Goal: Find specific page/section: Find specific page/section

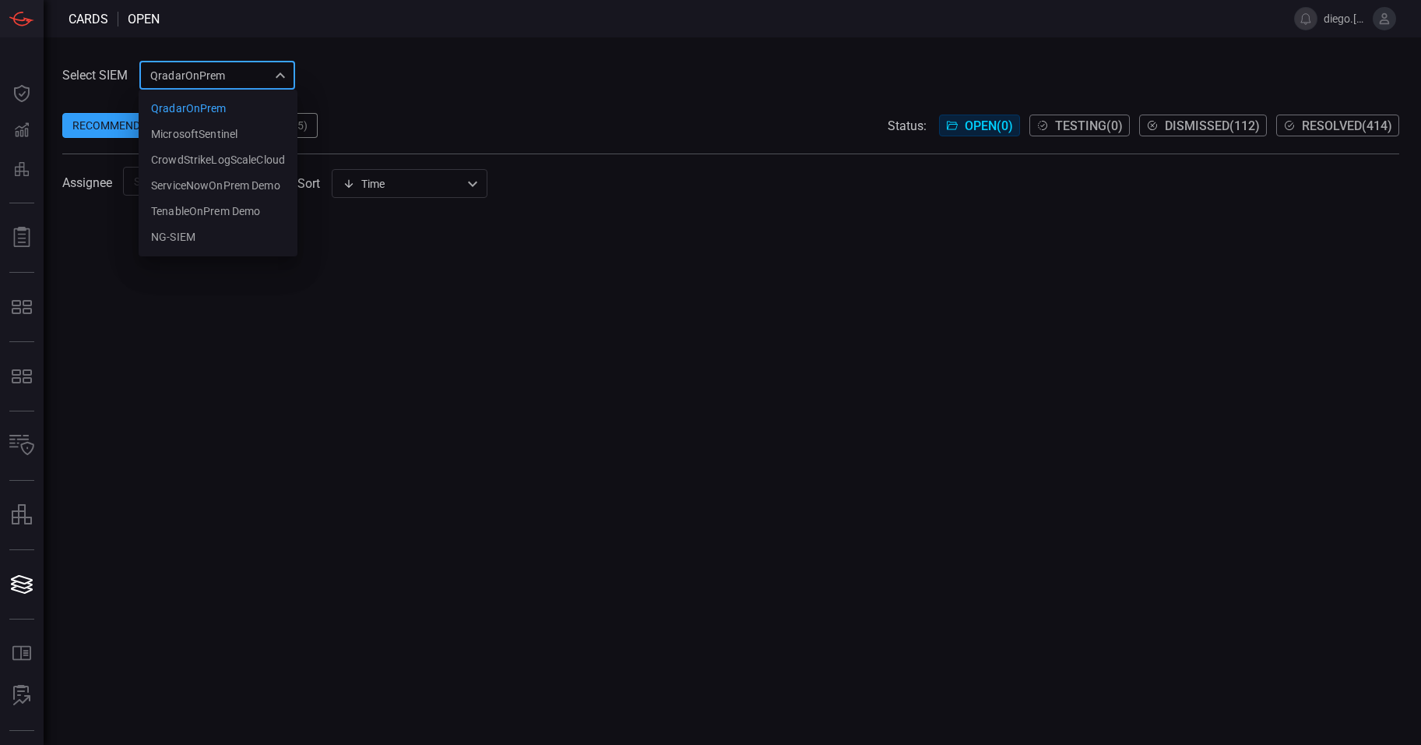
click at [266, 74] on div "QradarOnPrem 5aadb41e-e732-4a7a-884f-5c29e918b1b8 QradarOnPrem MicrosoftSentine…" at bounding box center [217, 75] width 156 height 29
click at [317, 71] on div at bounding box center [710, 372] width 1421 height 745
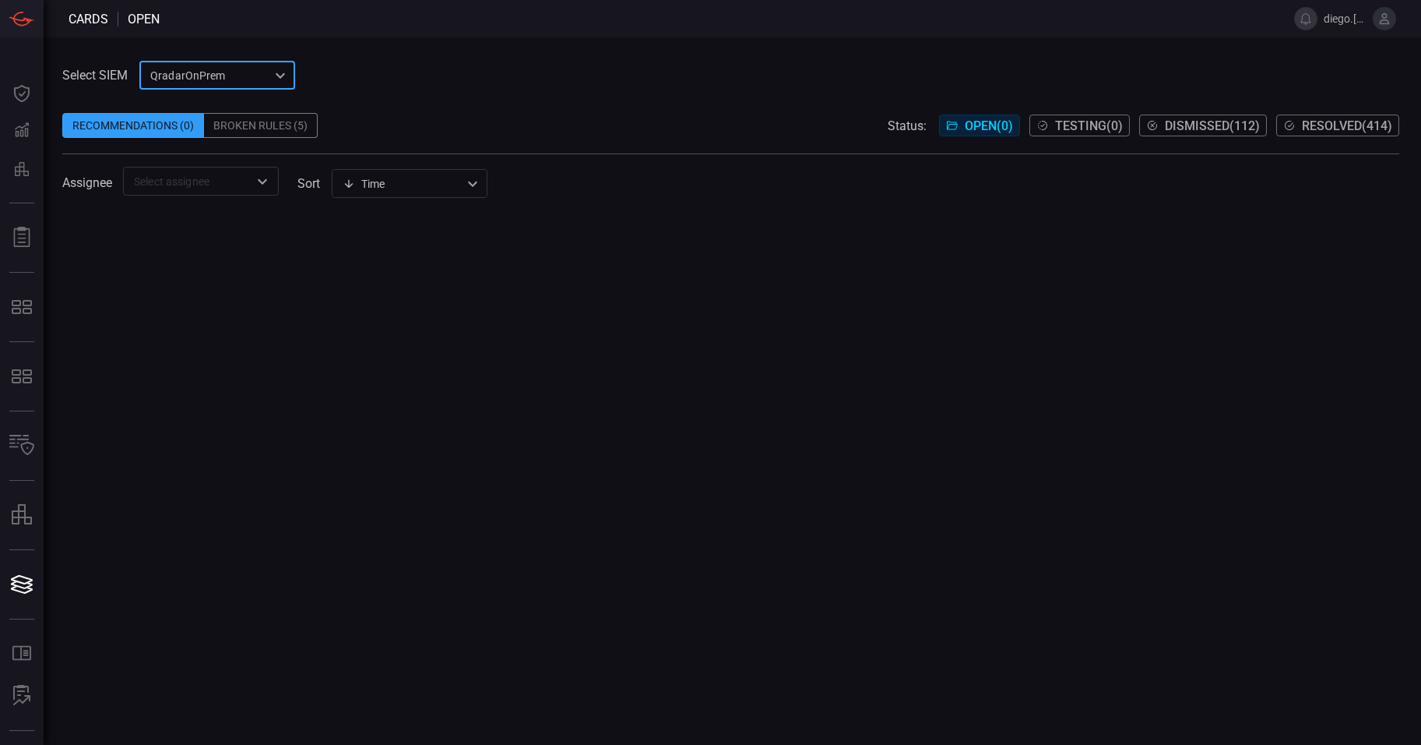
click at [281, 77] on div "QradarOnPrem 5aadb41e-e732-4a7a-884f-5c29e918b1b8 ​" at bounding box center [217, 75] width 156 height 29
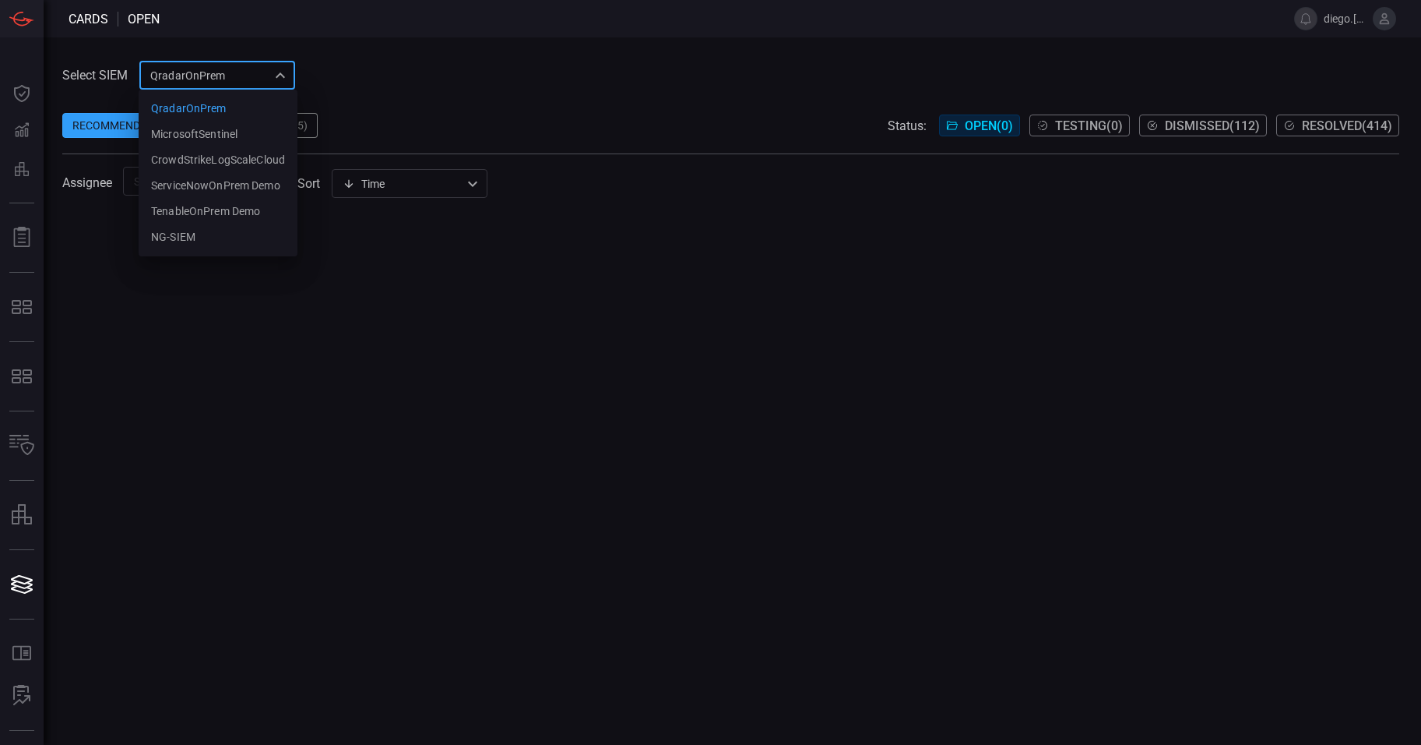
click at [425, 84] on div at bounding box center [710, 372] width 1421 height 745
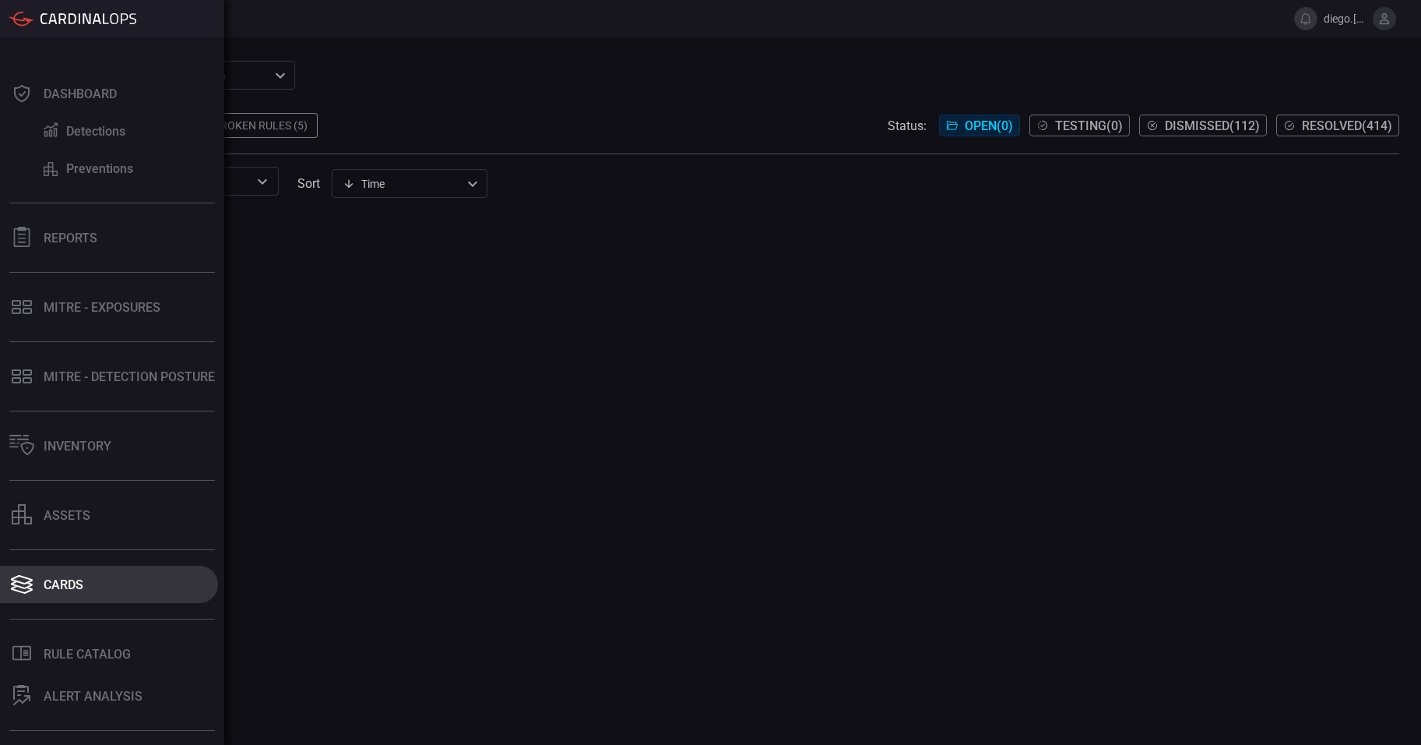
click at [25, 576] on icon at bounding box center [21, 584] width 25 height 22
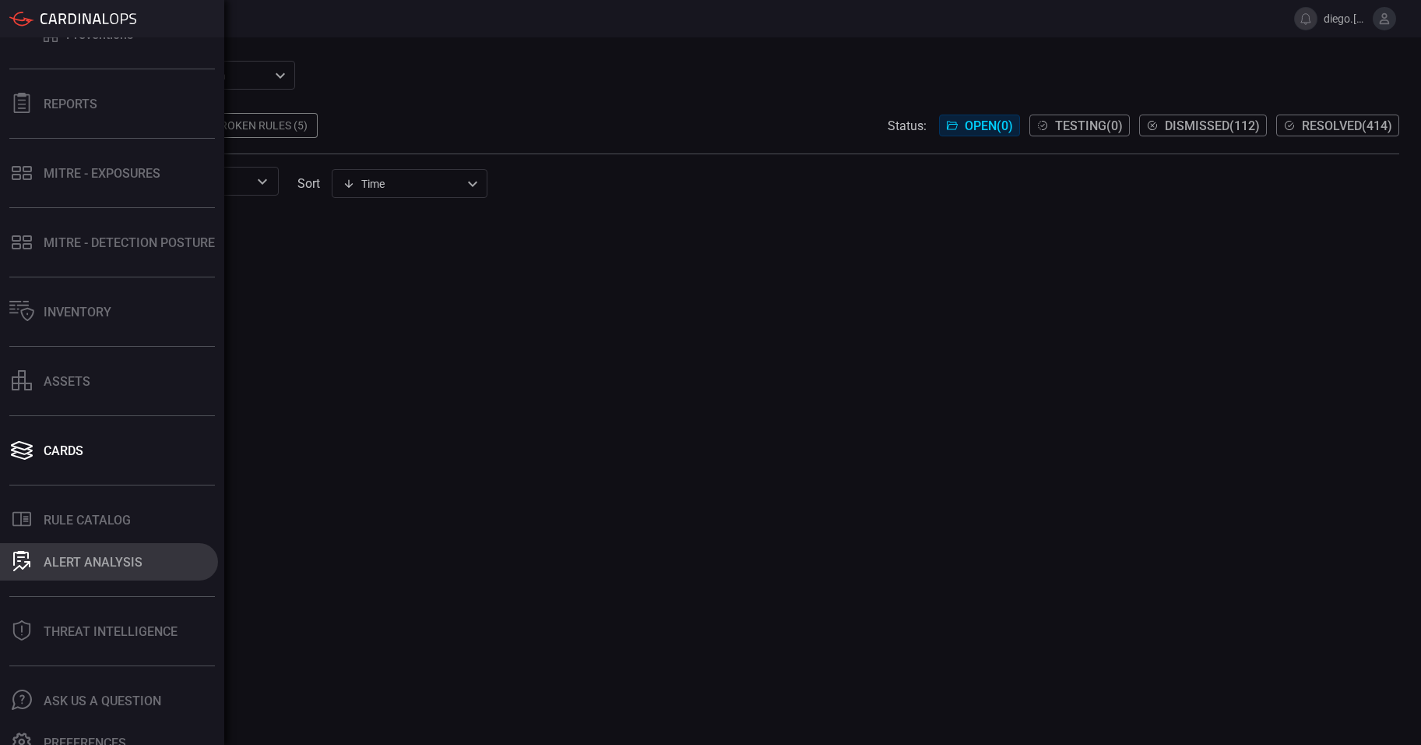
scroll to position [150, 0]
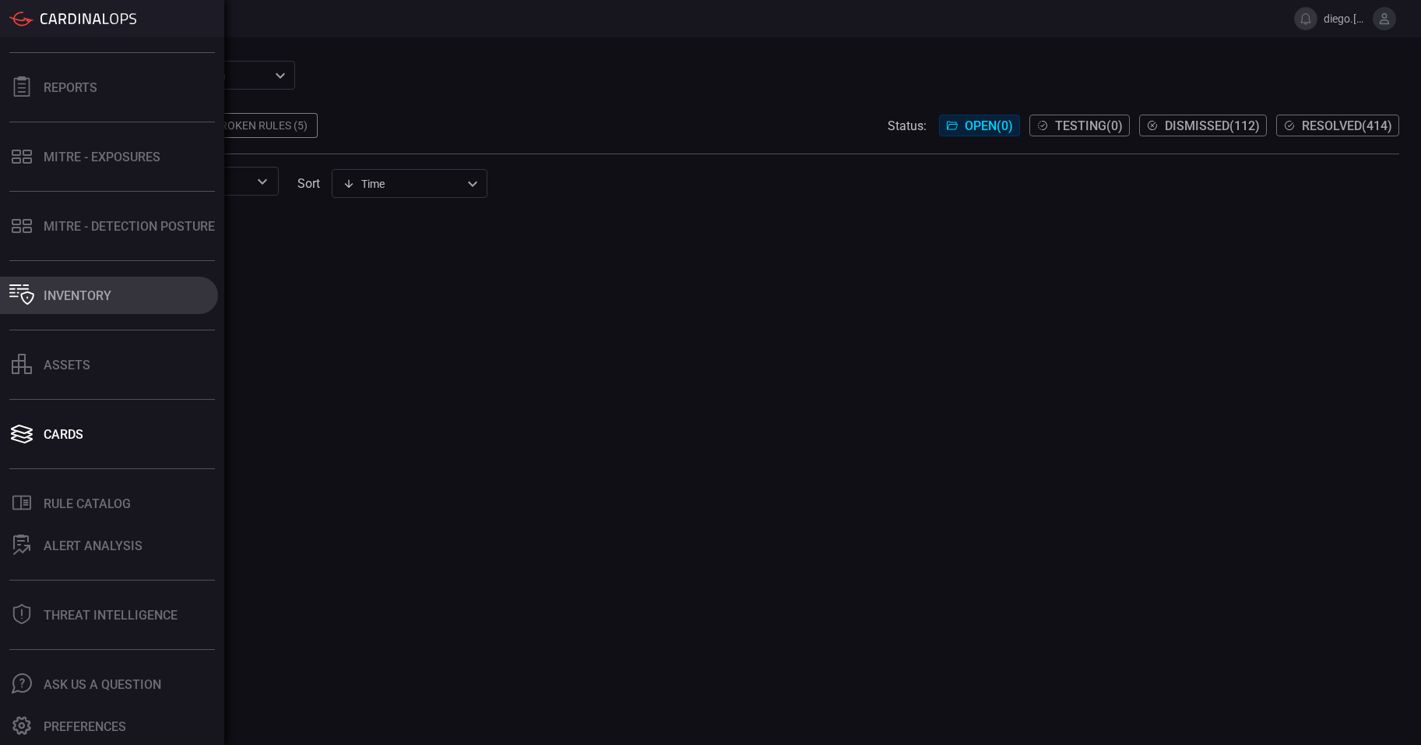
click at [124, 294] on button "Inventory" at bounding box center [109, 295] width 218 height 37
